Goal: Task Accomplishment & Management: Use online tool/utility

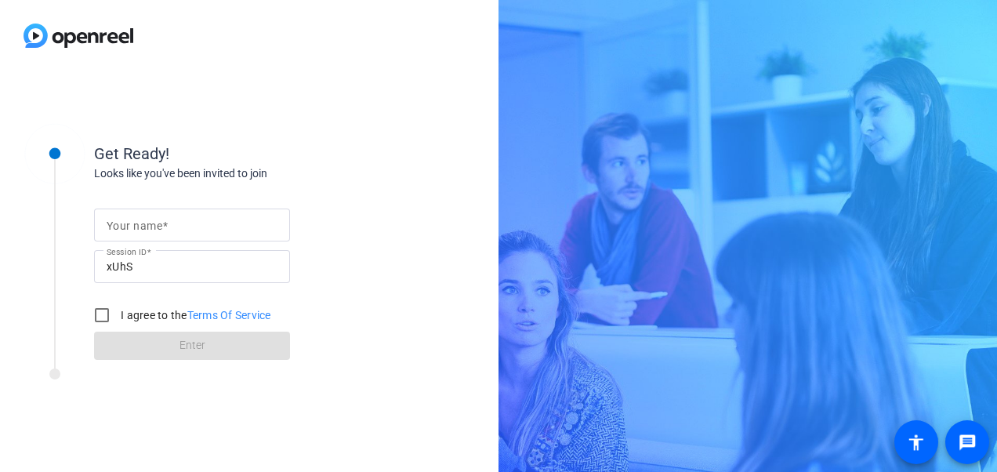
click at [180, 223] on input "Your name" at bounding box center [192, 225] width 171 height 19
type input "[PERSON_NAME]"
click at [103, 317] on input "I agree to the Terms Of Service" at bounding box center [101, 314] width 31 height 31
checkbox input "true"
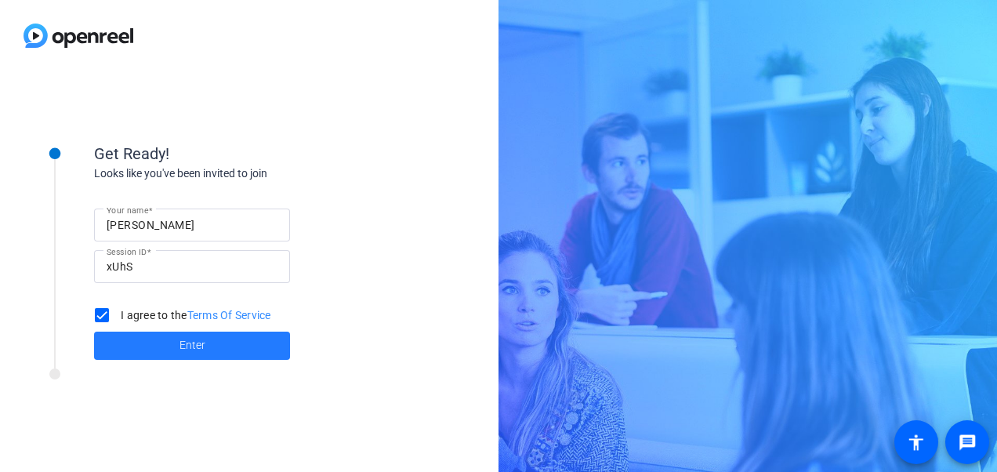
click at [184, 350] on span "Enter" at bounding box center [193, 345] width 26 height 16
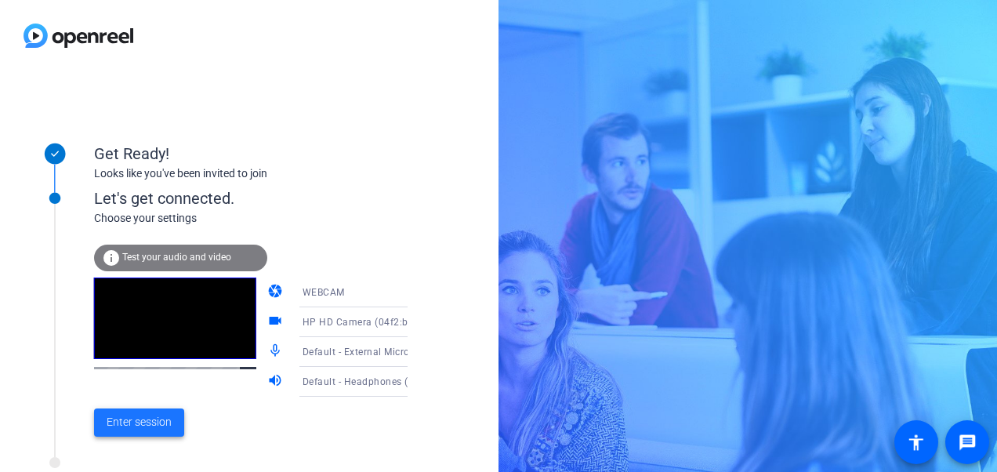
click at [162, 426] on span "Enter session" at bounding box center [139, 422] width 65 height 16
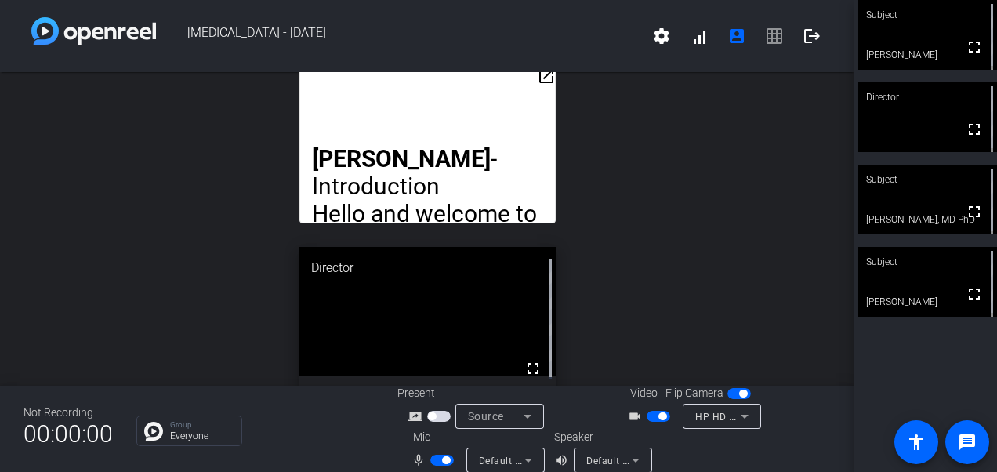
click at [298, 435] on div "Group Everyone" at bounding box center [255, 430] width 238 height 31
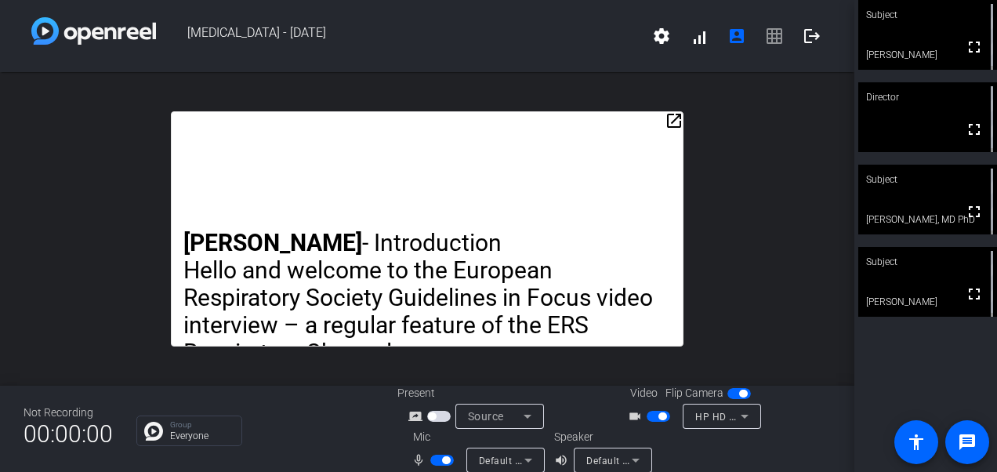
click at [647, 414] on span "button" at bounding box center [659, 416] width 24 height 11
click at [430, 459] on span "button" at bounding box center [442, 460] width 24 height 11
click at [447, 456] on span "button" at bounding box center [442, 460] width 24 height 11
click at [659, 419] on span "button" at bounding box center [659, 416] width 24 height 11
